Goal: Transaction & Acquisition: Book appointment/travel/reservation

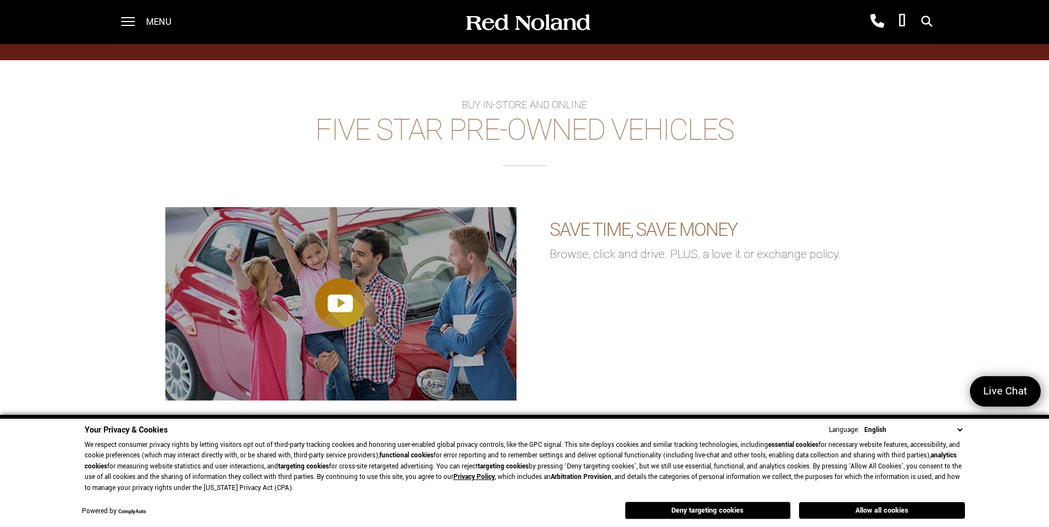
scroll to position [1559, 0]
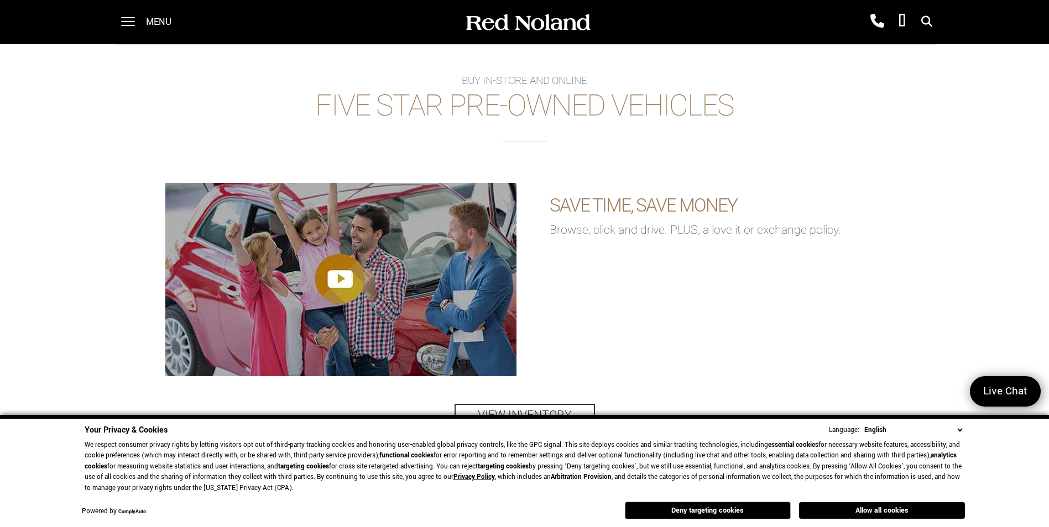
drag, startPoint x: 914, startPoint y: 515, endPoint x: 907, endPoint y: 511, distance: 8.2
click at [914, 515] on button "Allow all cookies" at bounding box center [882, 511] width 166 height 17
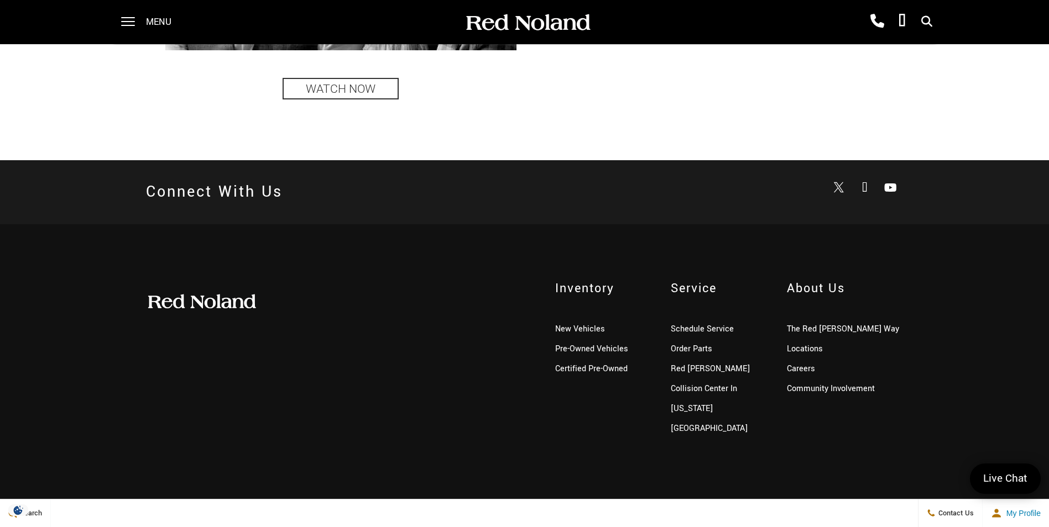
scroll to position [2730, 0]
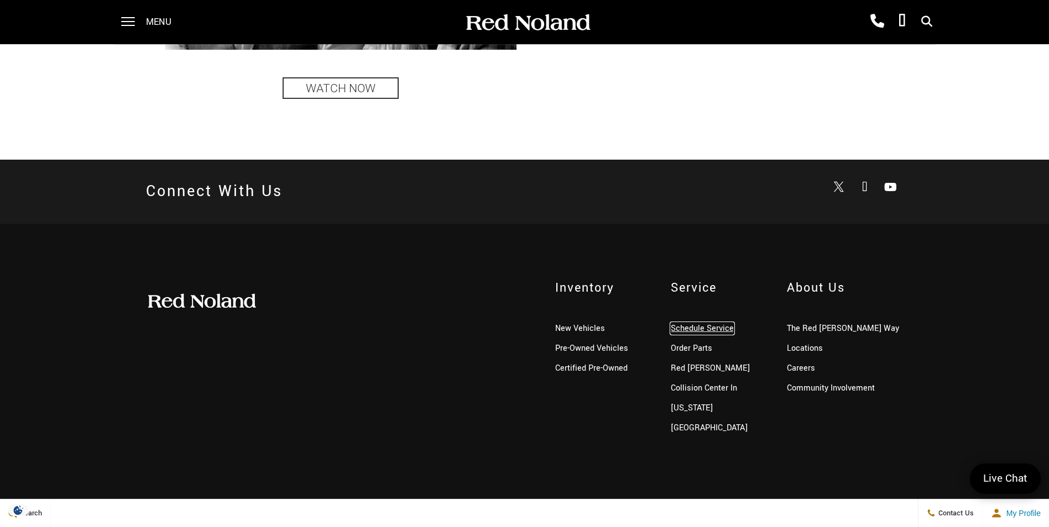
click at [714, 331] on link "Schedule Service" at bounding box center [702, 329] width 63 height 12
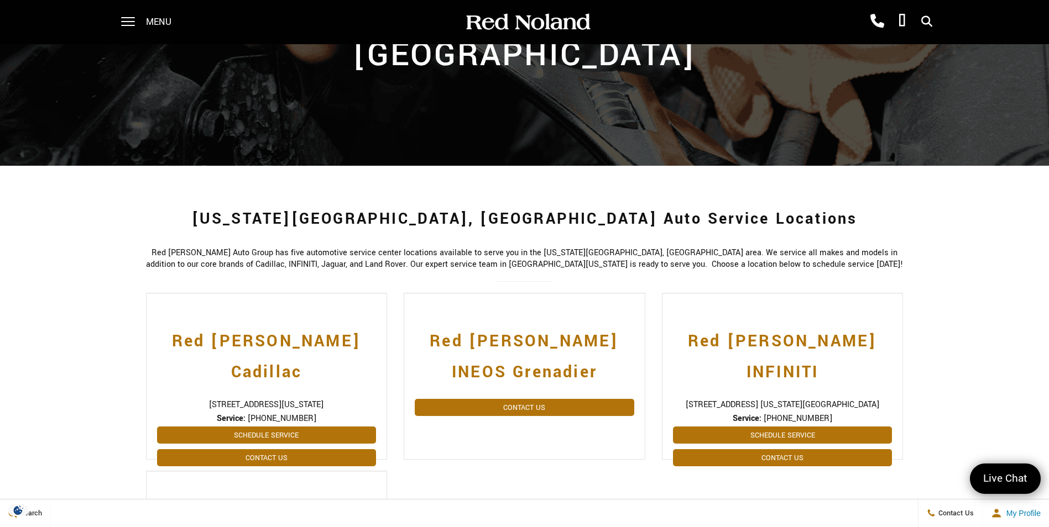
scroll to position [166, 0]
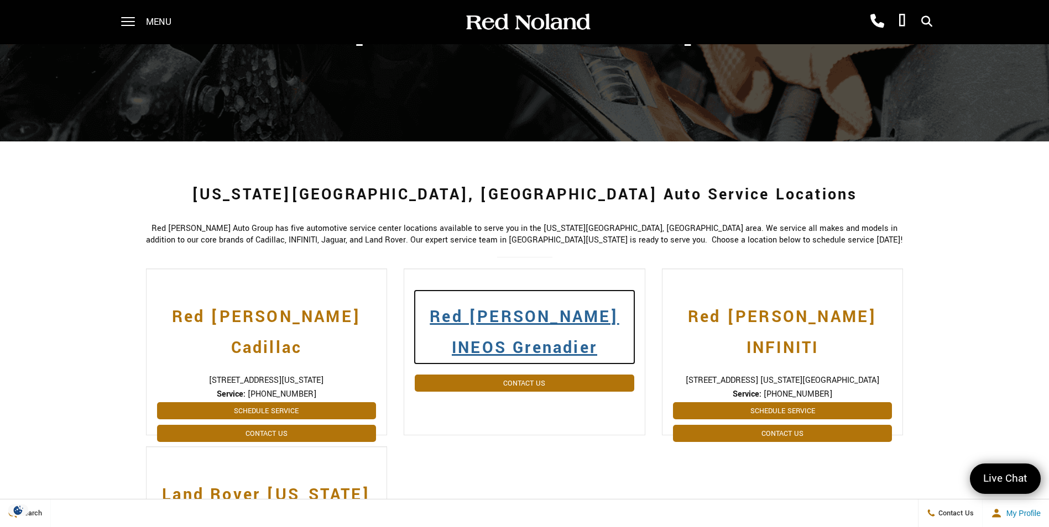
click at [540, 316] on h2 "Red [PERSON_NAME] INEOS Grenadier" at bounding box center [524, 327] width 219 height 73
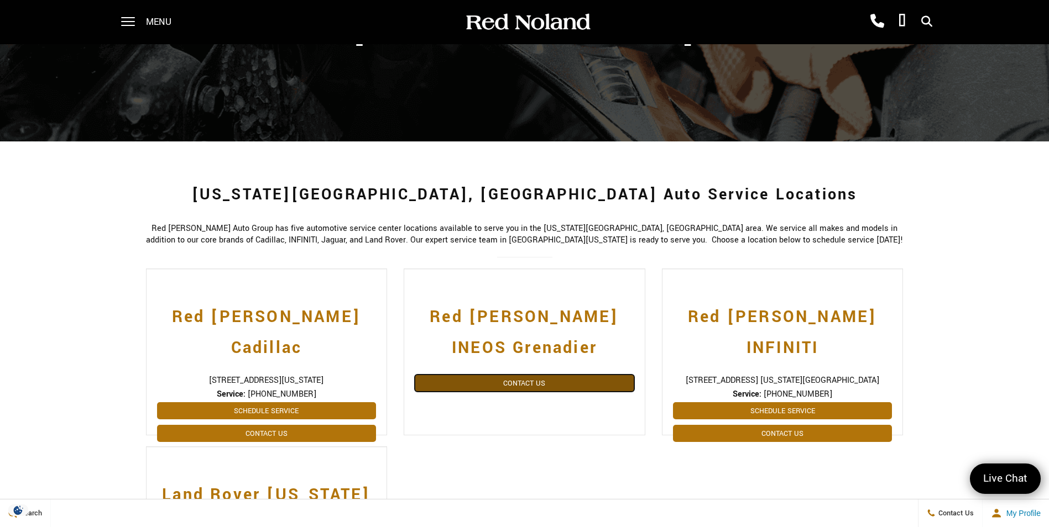
click at [530, 385] on link "Contact Us" at bounding box center [524, 383] width 219 height 17
